Goal: Information Seeking & Learning: Learn about a topic

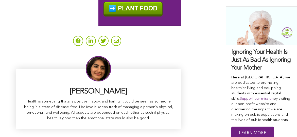
scroll to position [3093, 0]
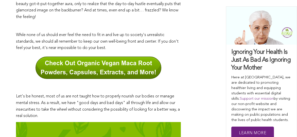
scroll to position [0, 0]
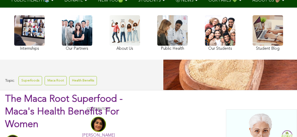
click at [110, 46] on link at bounding box center [125, 33] width 30 height 37
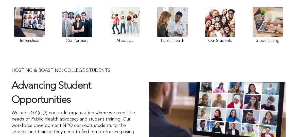
scroll to position [59, 0]
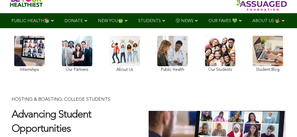
click at [157, 66] on link at bounding box center [172, 55] width 30 height 38
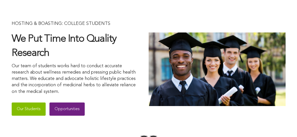
scroll to position [92, 0]
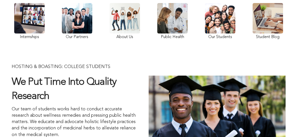
click at [112, 41] on link at bounding box center [125, 22] width 30 height 38
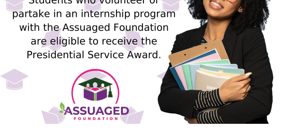
scroll to position [629, 0]
